Goal: Feedback & Contribution: Leave review/rating

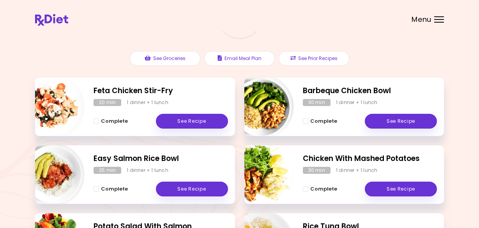
scroll to position [78, 0]
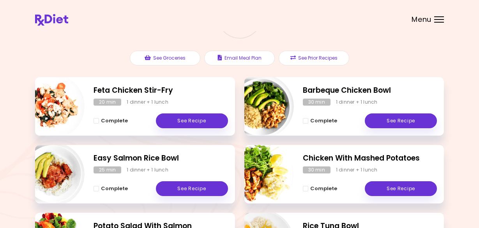
click at [95, 188] on span "Complete - Easy Salmon Rice Bowl" at bounding box center [96, 188] width 5 height 5
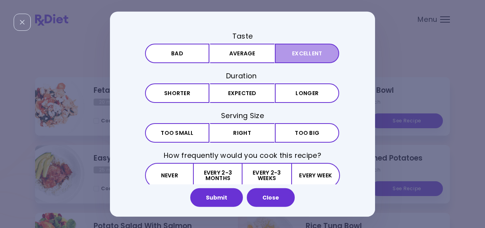
click at [305, 55] on button "Excellent" at bounding box center [307, 52] width 64 height 19
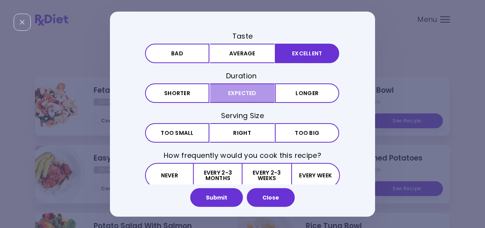
click at [224, 92] on button "Expected" at bounding box center [242, 92] width 64 height 19
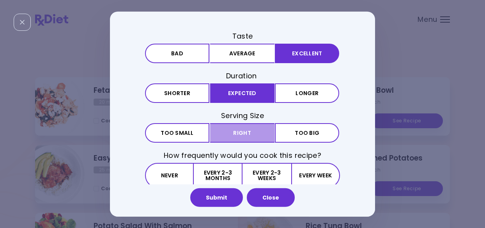
click at [228, 131] on button "Right" at bounding box center [242, 132] width 64 height 19
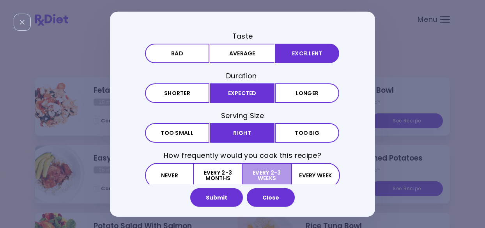
click at [278, 171] on button "Every 2-3 weeks" at bounding box center [266, 175] width 48 height 25
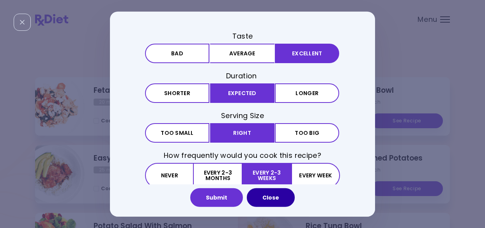
click at [272, 199] on button "Close" at bounding box center [271, 197] width 48 height 19
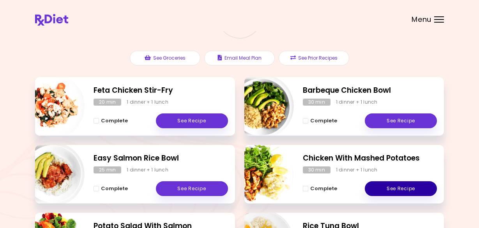
click at [392, 188] on link "See Recipe" at bounding box center [401, 188] width 72 height 15
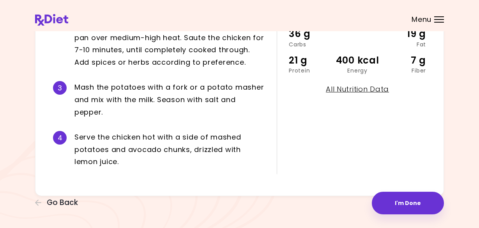
scroll to position [264, 0]
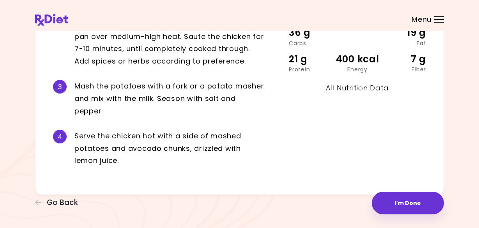
drag, startPoint x: 171, startPoint y: 98, endPoint x: 175, endPoint y: 98, distance: 4.3
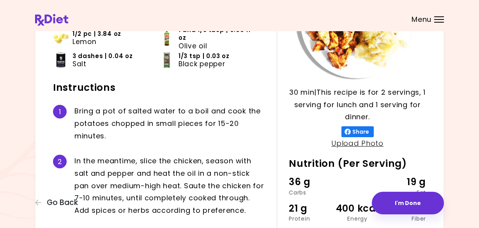
scroll to position [117, 0]
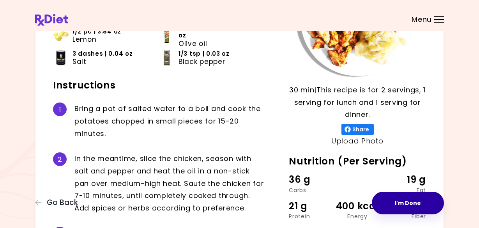
click at [402, 205] on button "I'm Done" at bounding box center [408, 203] width 72 height 23
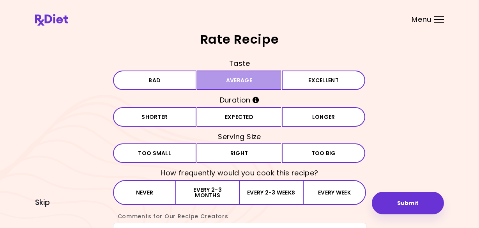
click at [252, 84] on button "Average" at bounding box center [239, 80] width 84 height 19
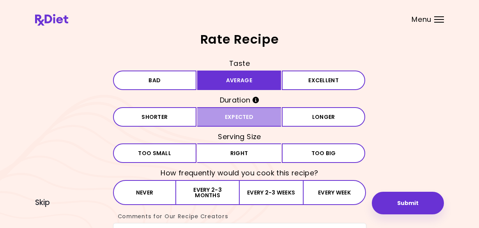
click at [246, 116] on button "Expected" at bounding box center [239, 116] width 84 height 19
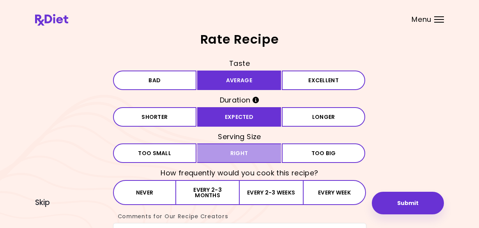
click at [244, 151] on button "Right" at bounding box center [239, 152] width 84 height 19
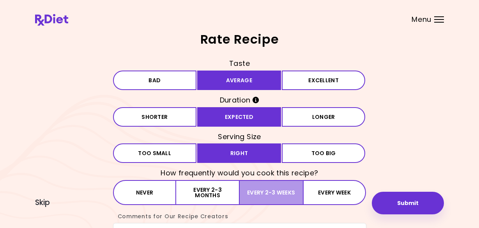
click at [273, 197] on button "Every 2-3 weeks" at bounding box center [271, 192] width 63 height 25
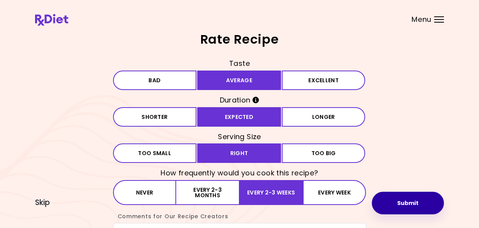
click at [415, 206] on button "Submit" at bounding box center [408, 203] width 72 height 23
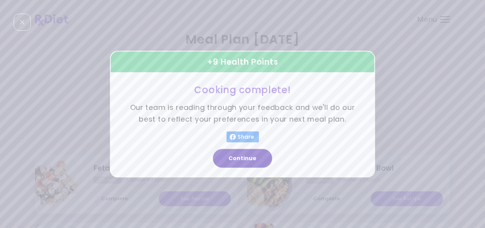
click at [256, 159] on button "Continue" at bounding box center [242, 158] width 59 height 19
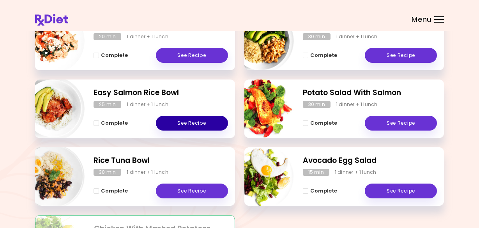
scroll to position [156, 0]
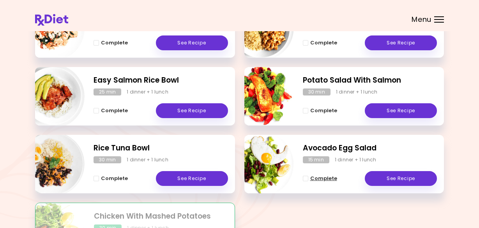
click at [306, 178] on span "Complete - Avocado Egg Salad" at bounding box center [305, 178] width 5 height 5
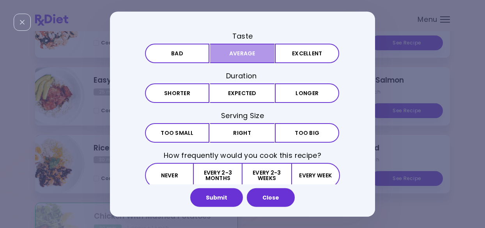
click at [235, 54] on button "Average" at bounding box center [242, 52] width 64 height 19
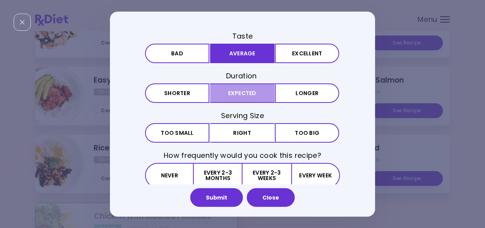
click at [229, 95] on button "Expected" at bounding box center [242, 92] width 64 height 19
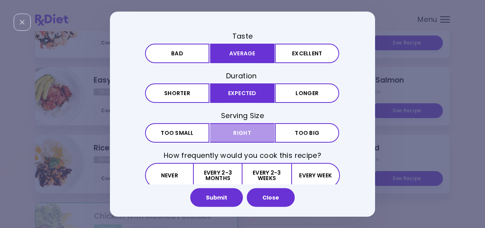
click at [230, 135] on button "Right" at bounding box center [242, 132] width 64 height 19
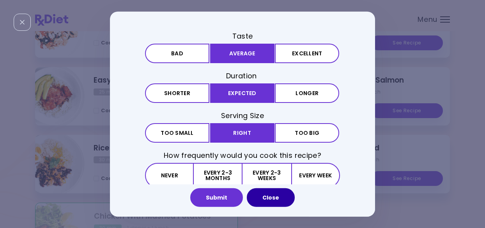
click at [265, 195] on button "Close" at bounding box center [271, 197] width 48 height 19
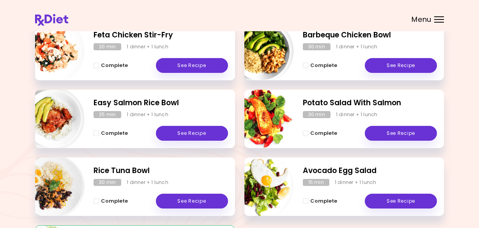
scroll to position [115, 0]
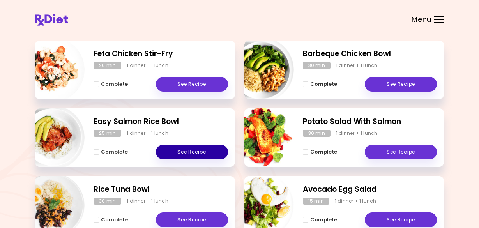
click at [199, 155] on link "See Recipe" at bounding box center [192, 152] width 72 height 15
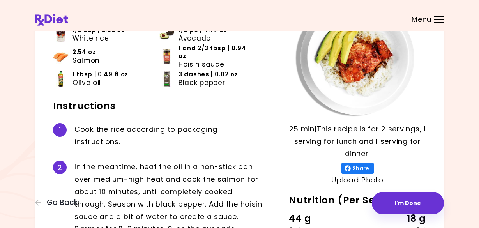
scroll to position [117, 0]
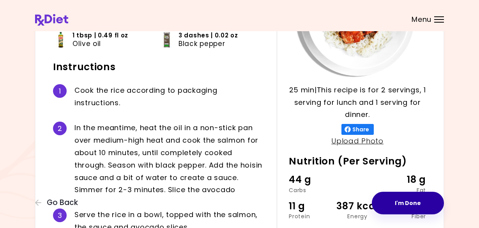
click at [403, 207] on button "I'm Done" at bounding box center [408, 203] width 72 height 23
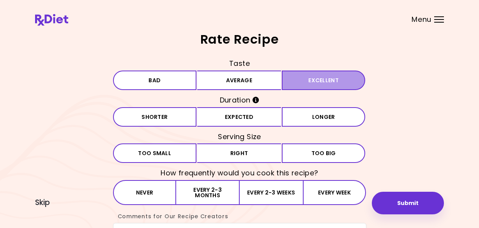
click at [318, 79] on button "Excellent" at bounding box center [324, 80] width 84 height 19
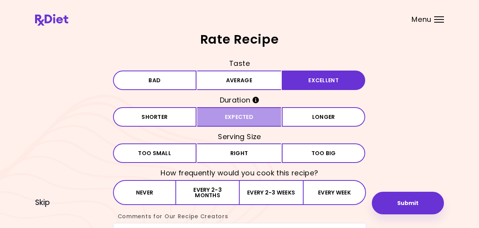
click at [257, 122] on button "Expected" at bounding box center [239, 116] width 84 height 19
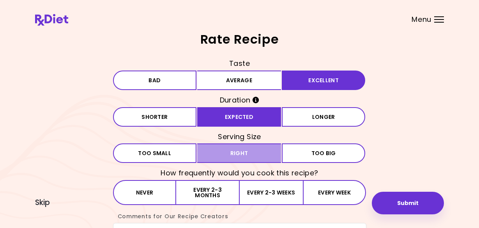
click at [252, 151] on button "Right" at bounding box center [239, 152] width 84 height 19
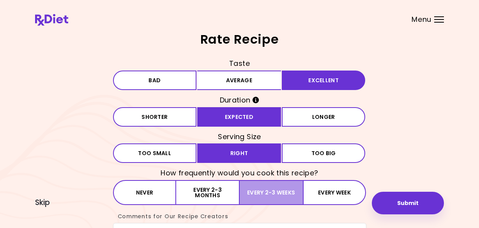
click at [277, 193] on button "Every 2-3 weeks" at bounding box center [271, 192] width 63 height 25
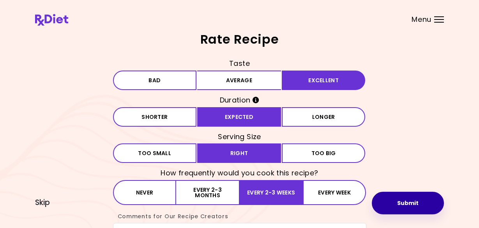
click at [419, 201] on button "Submit" at bounding box center [408, 203] width 72 height 23
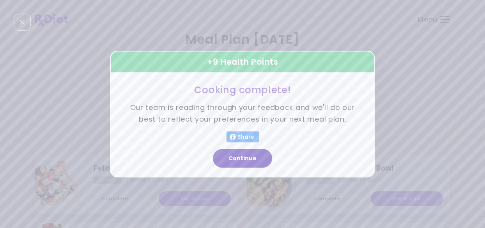
click at [241, 157] on button "Continue" at bounding box center [242, 158] width 59 height 19
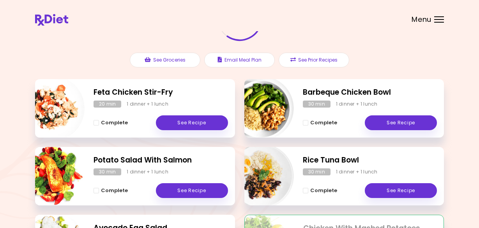
scroll to position [76, 0]
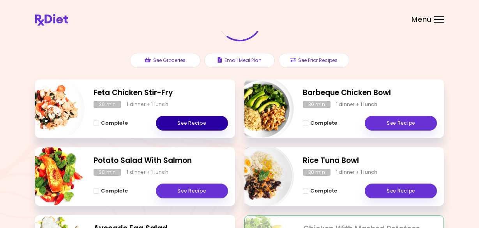
click at [192, 130] on link "See Recipe" at bounding box center [192, 123] width 72 height 15
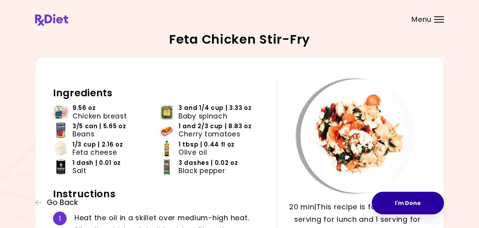
click at [399, 204] on button "I'm Done" at bounding box center [408, 203] width 72 height 23
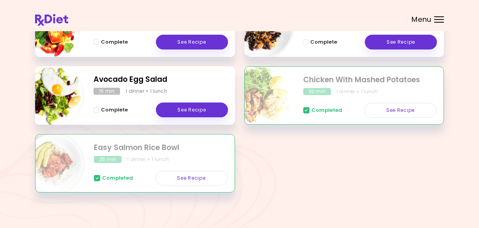
scroll to position [231, 0]
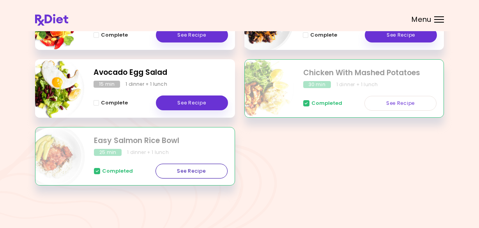
click at [196, 172] on link "See Recipe" at bounding box center [191, 171] width 72 height 15
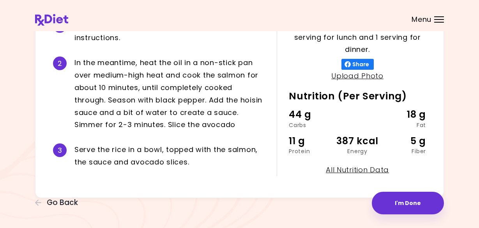
scroll to position [185, 0]
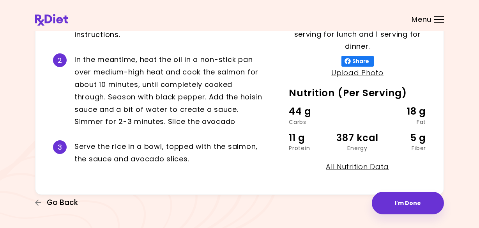
click at [71, 204] on span "Go Back" at bounding box center [62, 202] width 31 height 9
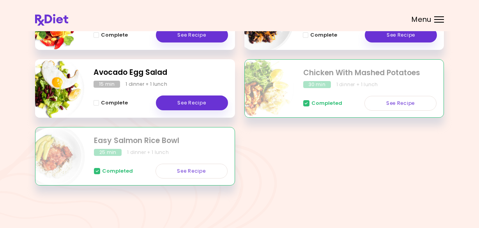
scroll to position [192, 0]
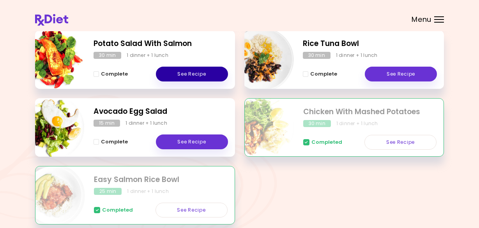
click at [175, 74] on link "See Recipe" at bounding box center [192, 74] width 72 height 15
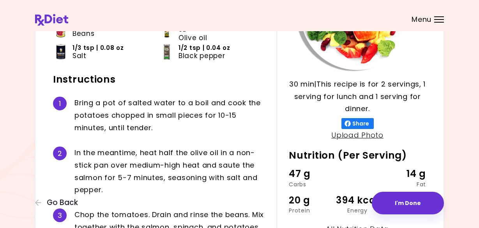
scroll to position [109, 0]
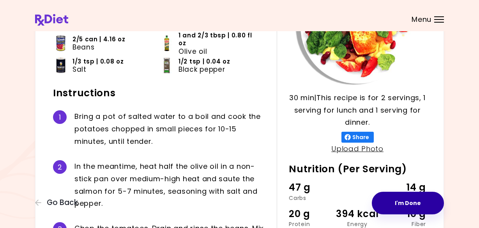
click at [406, 207] on button "I'm Done" at bounding box center [408, 203] width 72 height 23
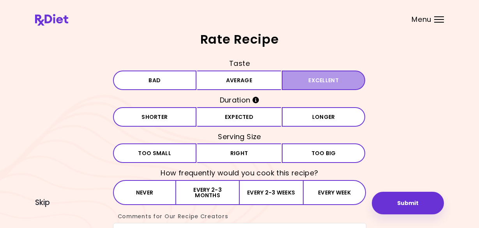
click at [314, 81] on button "Excellent" at bounding box center [324, 80] width 84 height 19
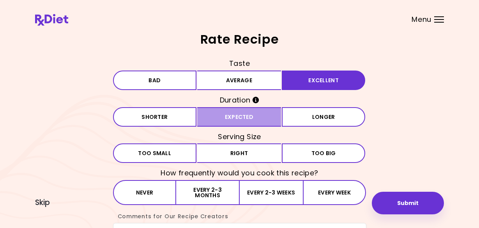
click at [250, 119] on button "Expected" at bounding box center [239, 116] width 84 height 19
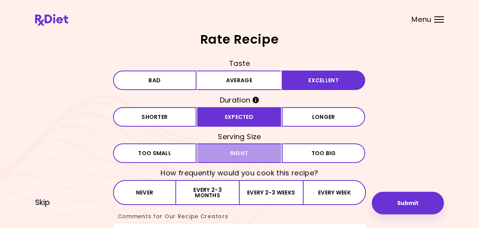
click at [252, 157] on button "Right" at bounding box center [239, 152] width 84 height 19
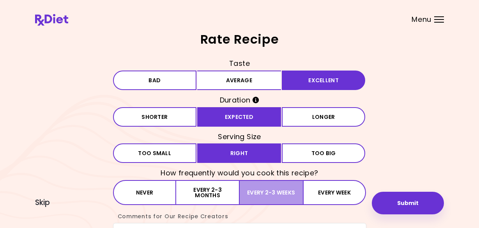
click at [265, 190] on button "Every 2-3 weeks" at bounding box center [271, 192] width 63 height 25
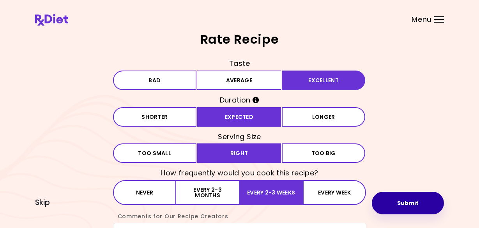
click at [407, 206] on button "Submit" at bounding box center [408, 203] width 72 height 23
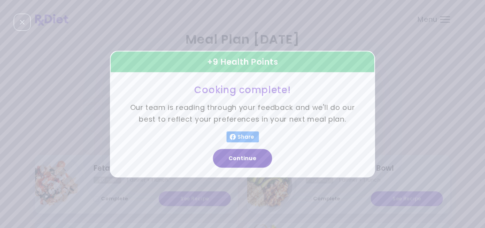
click at [253, 162] on button "Continue" at bounding box center [242, 158] width 59 height 19
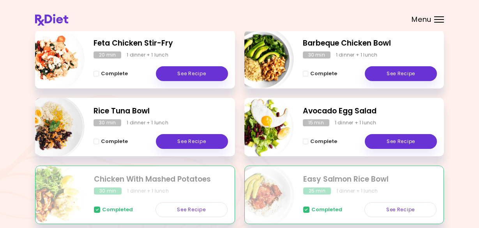
scroll to position [115, 0]
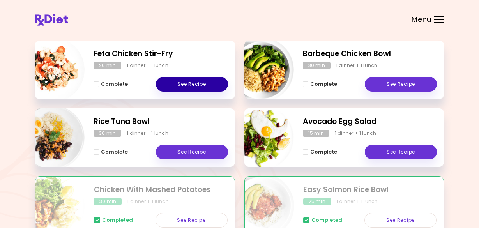
click at [187, 84] on link "See Recipe" at bounding box center [192, 84] width 72 height 15
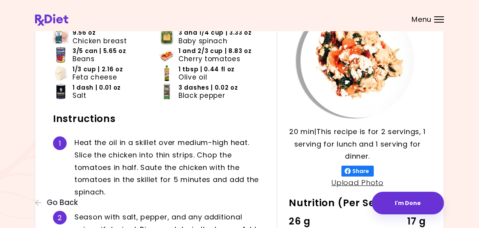
scroll to position [78, 0]
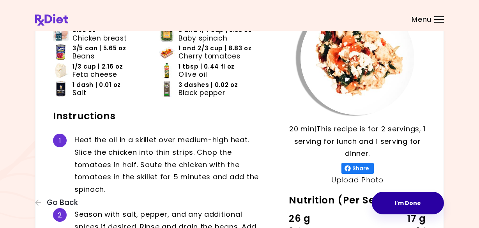
click at [401, 204] on button "I'm Done" at bounding box center [408, 203] width 72 height 23
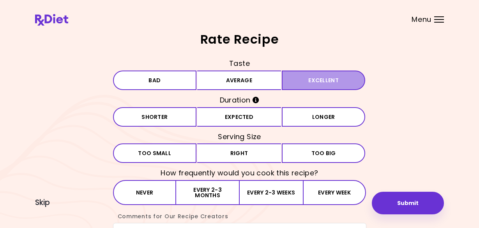
click at [316, 83] on button "Excellent" at bounding box center [324, 80] width 84 height 19
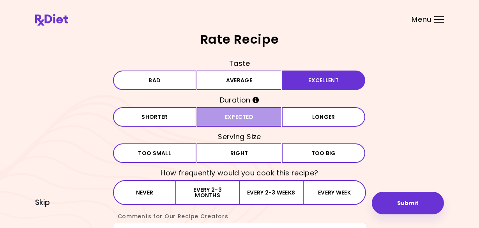
click at [240, 118] on button "Expected" at bounding box center [239, 116] width 84 height 19
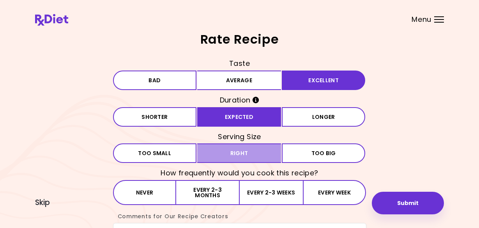
click at [237, 150] on button "Right" at bounding box center [239, 152] width 84 height 19
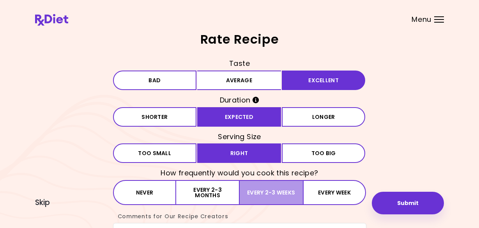
click at [295, 195] on button "Every 2-3 weeks" at bounding box center [271, 192] width 63 height 25
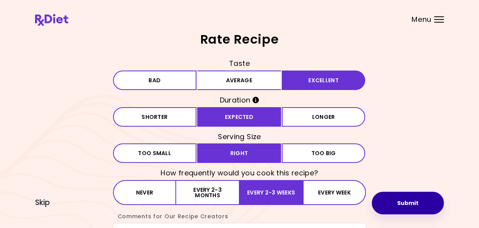
click at [416, 203] on button "Submit" at bounding box center [408, 203] width 72 height 23
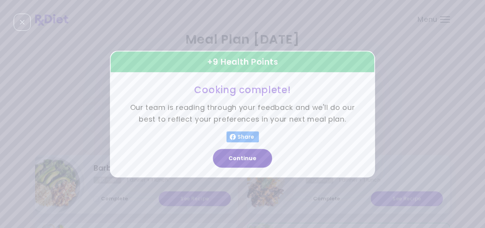
click at [237, 157] on button "Continue" at bounding box center [242, 158] width 59 height 19
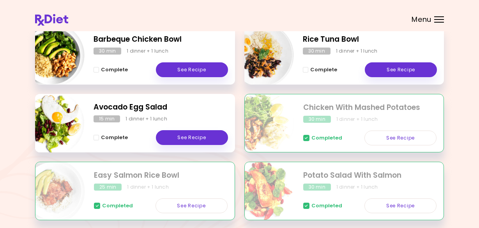
scroll to position [78, 0]
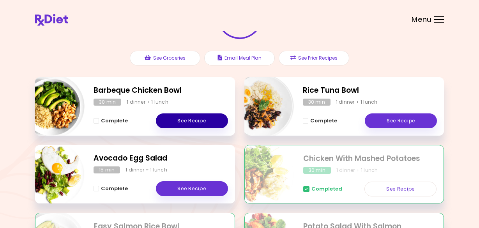
click at [186, 124] on link "See Recipe" at bounding box center [192, 120] width 72 height 15
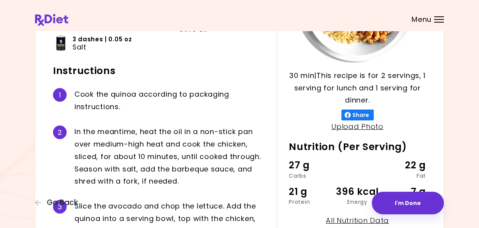
scroll to position [156, 0]
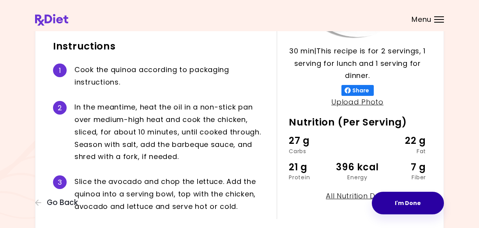
click at [397, 206] on button "I'm Done" at bounding box center [408, 203] width 72 height 23
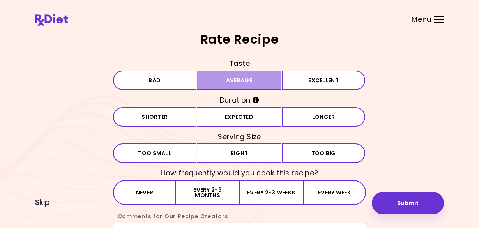
click at [238, 78] on button "Average" at bounding box center [239, 80] width 84 height 19
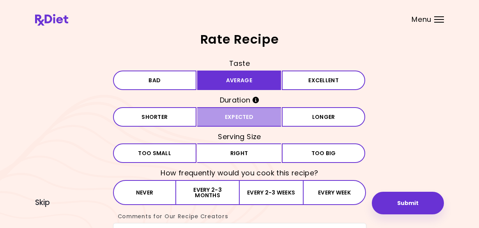
click at [242, 116] on button "Expected" at bounding box center [239, 116] width 84 height 19
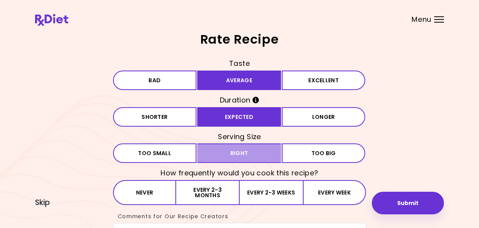
click at [233, 154] on button "Right" at bounding box center [239, 152] width 84 height 19
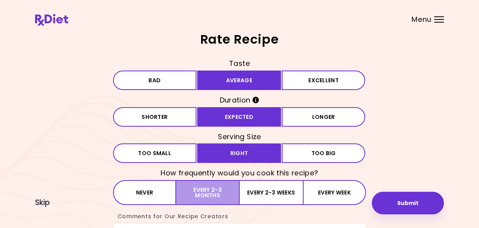
click at [197, 192] on button "Every 2-3 months" at bounding box center [207, 192] width 63 height 25
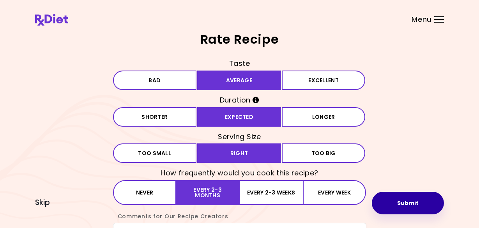
click at [418, 205] on button "Submit" at bounding box center [408, 203] width 72 height 23
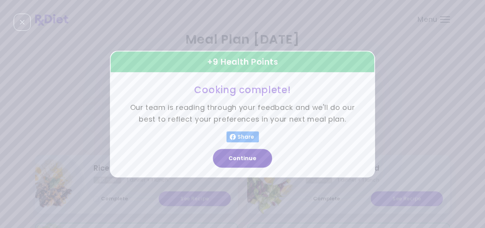
click at [244, 159] on button "Continue" at bounding box center [242, 158] width 59 height 19
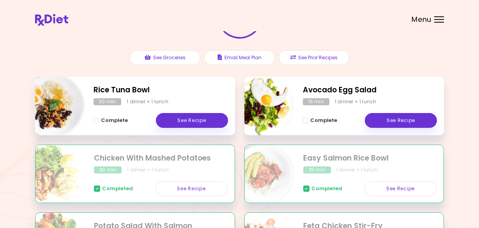
scroll to position [78, 0]
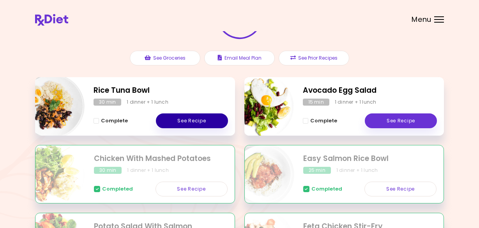
click at [202, 120] on link "See Recipe" at bounding box center [192, 120] width 72 height 15
